Goal: Task Accomplishment & Management: Manage account settings

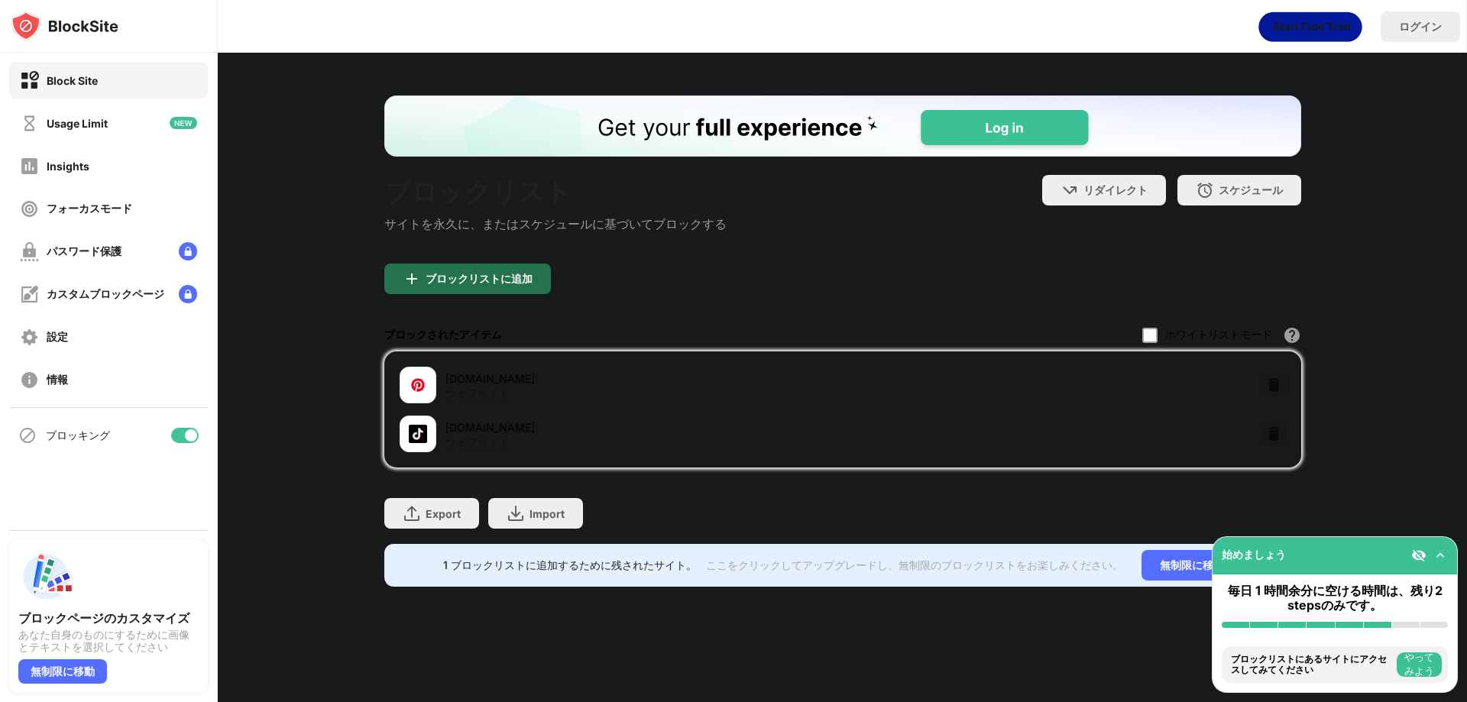
click at [513, 294] on div "ブロックリストに追加" at bounding box center [467, 279] width 167 height 31
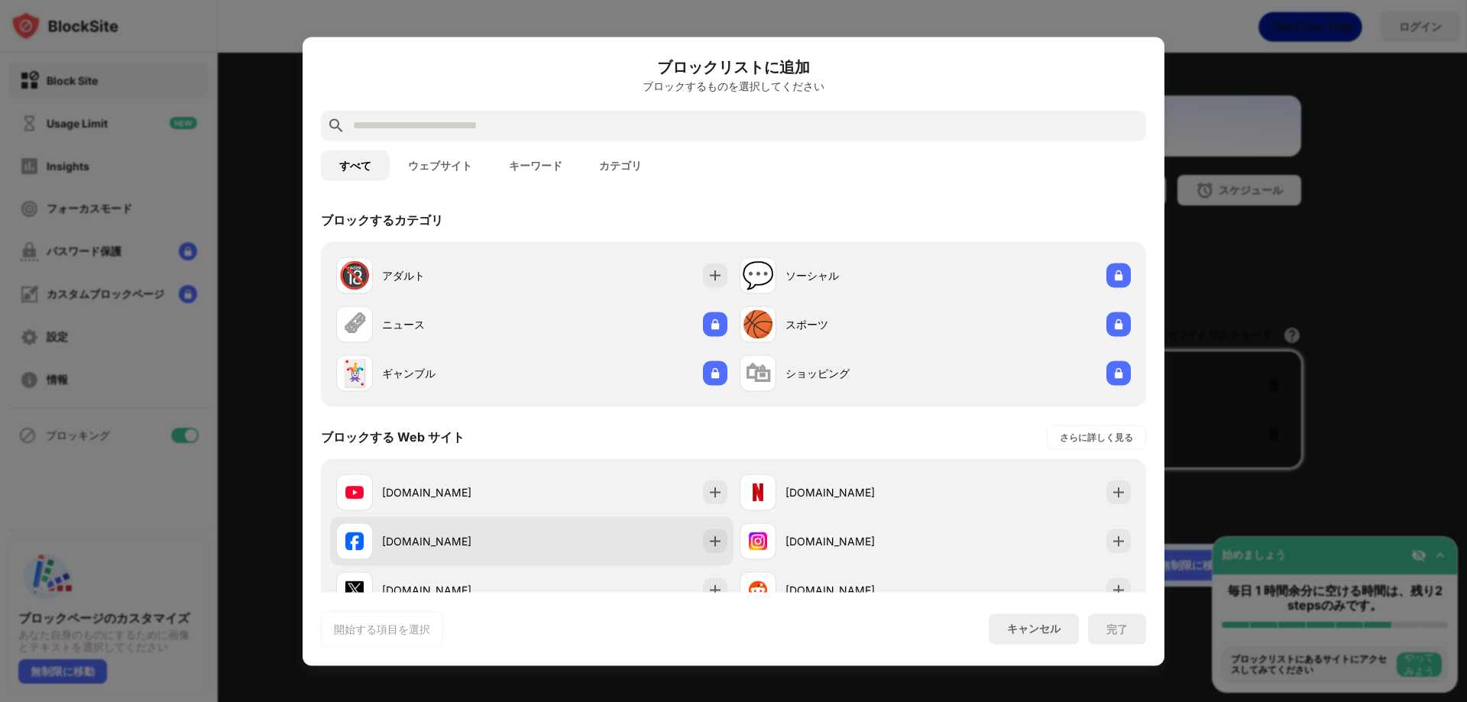
scroll to position [76, 0]
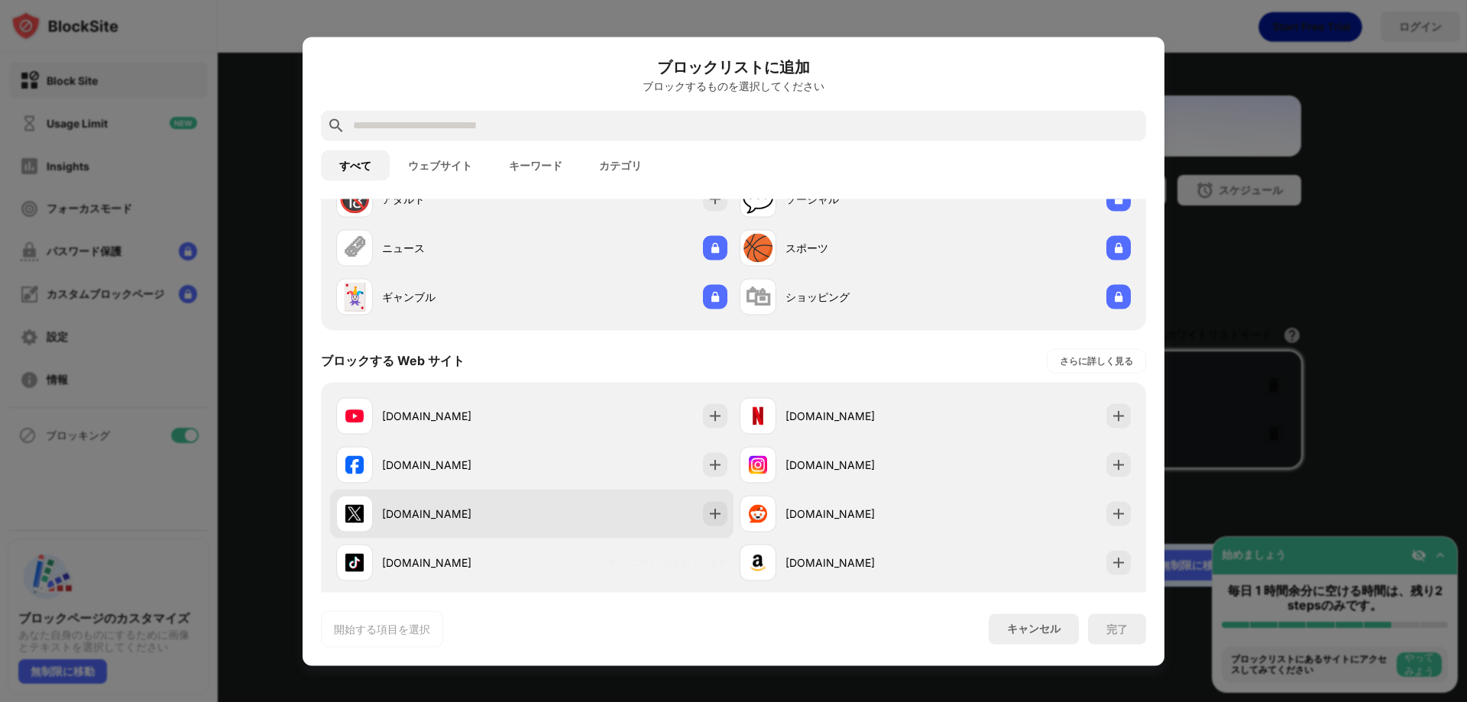
click at [423, 517] on div "x.com" at bounding box center [457, 514] width 150 height 16
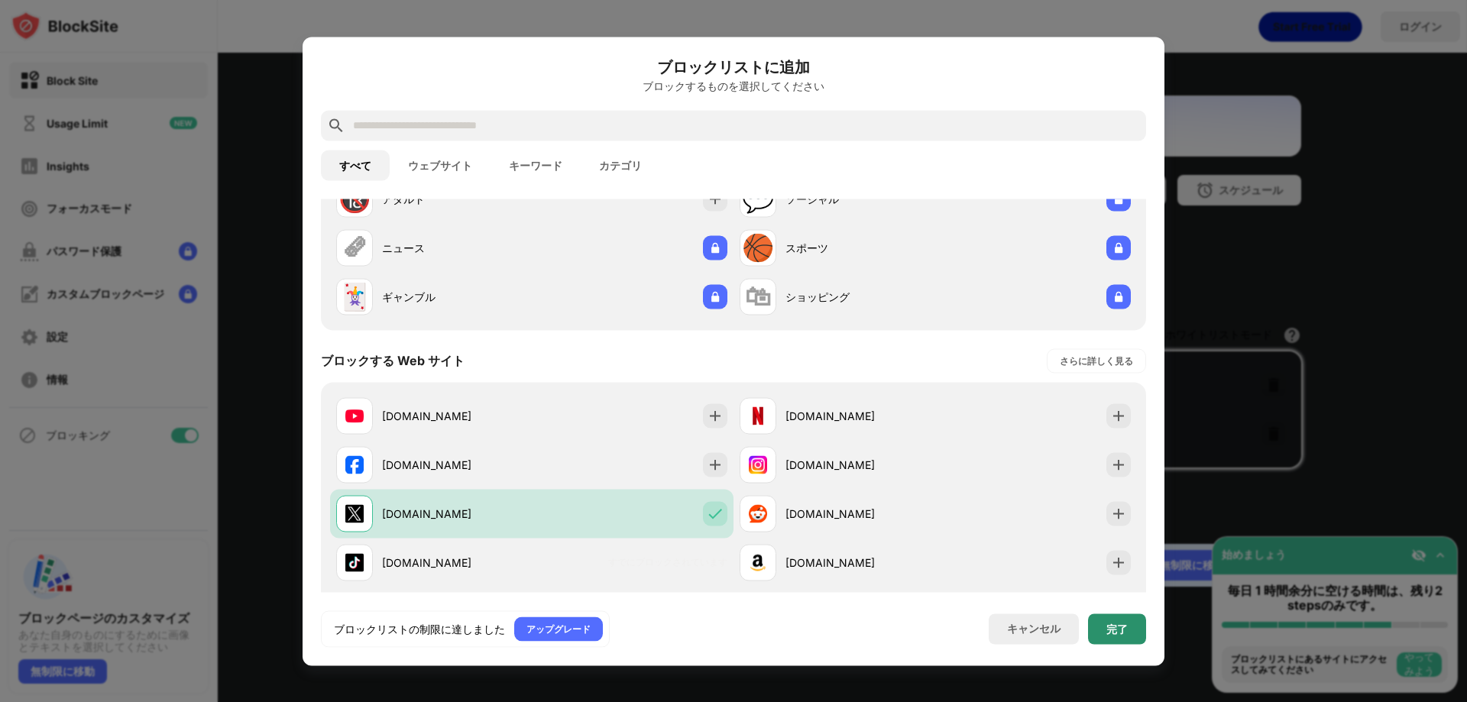
click at [1115, 637] on div "完了" at bounding box center [1117, 629] width 58 height 31
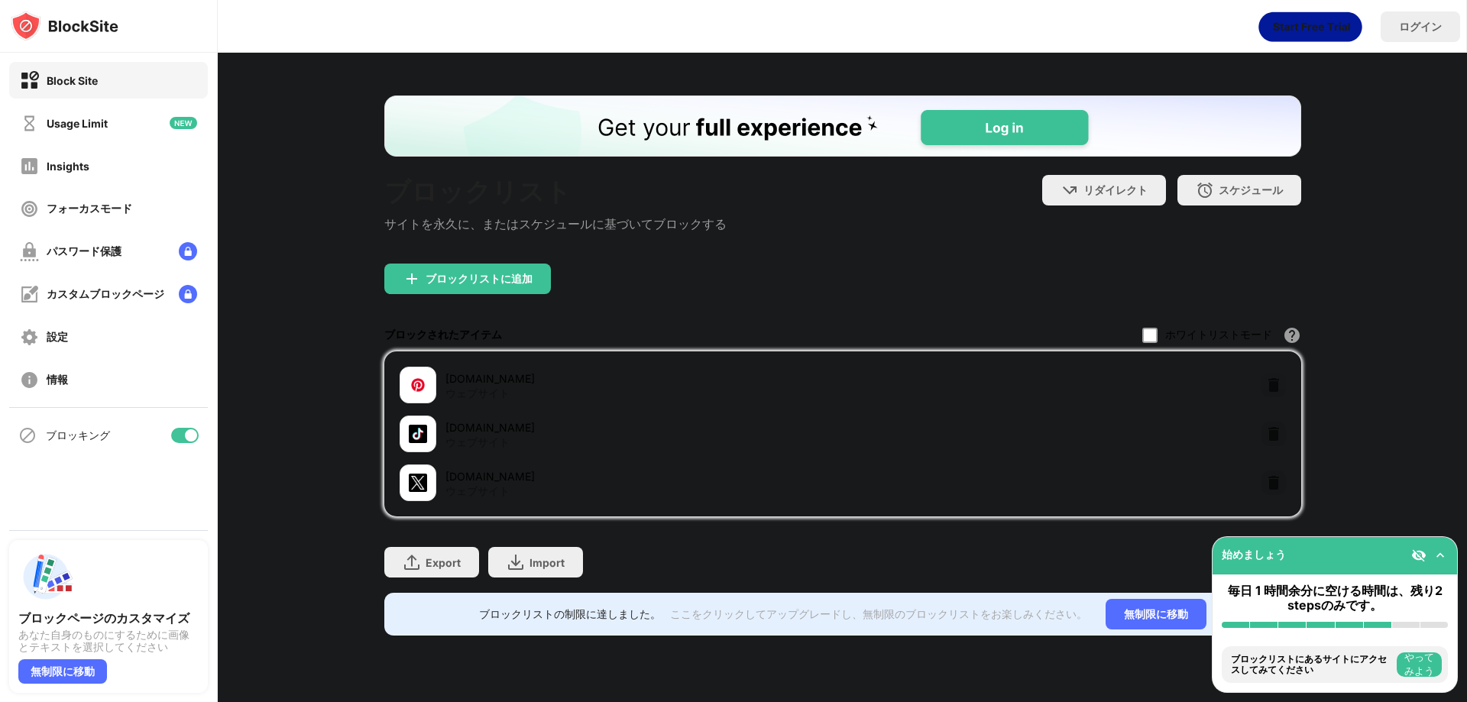
scroll to position [0, 0]
